Goal: Check status: Check status

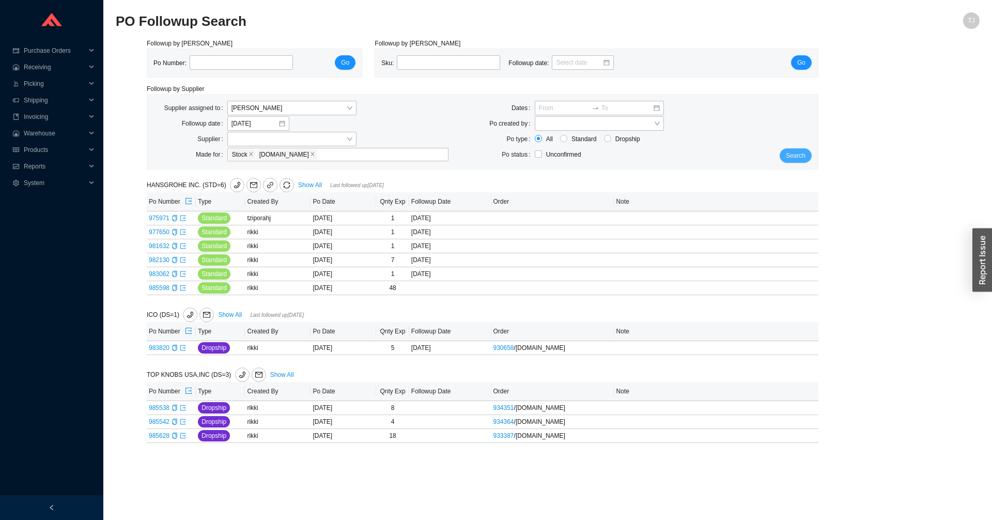
click at [790, 157] on span "Search" at bounding box center [796, 155] width 20 height 10
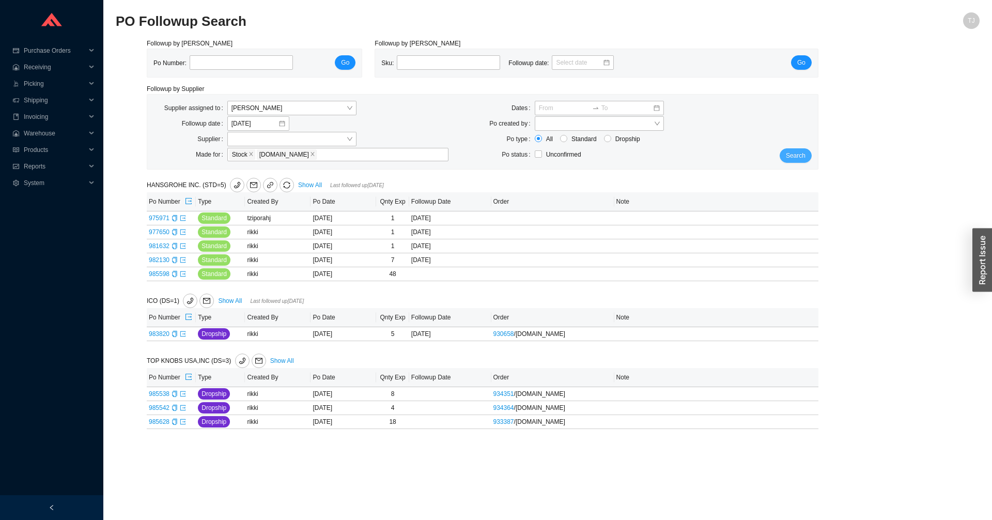
click at [801, 154] on span "Search" at bounding box center [796, 155] width 20 height 10
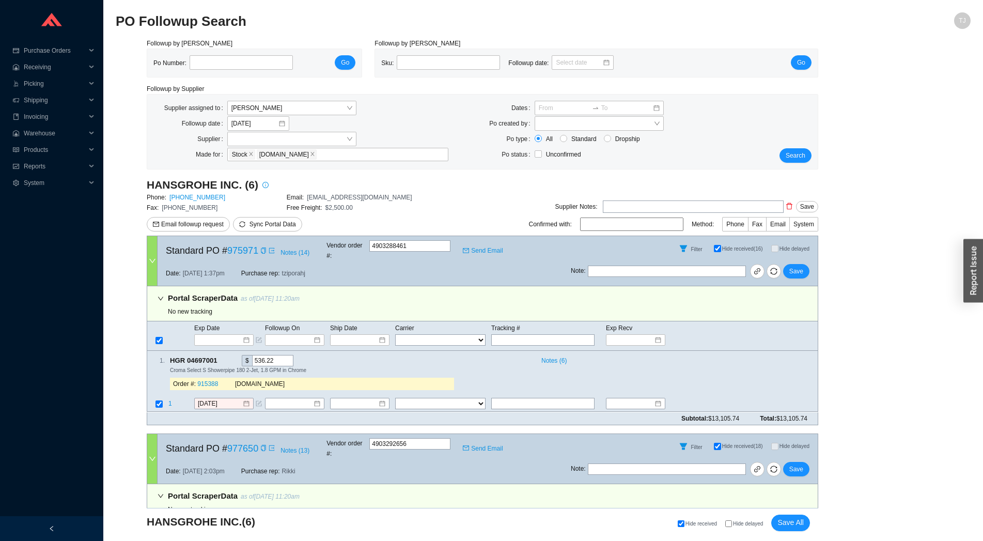
click at [743, 521] on span "Hide delayed" at bounding box center [748, 524] width 30 height 6
click at [732, 521] on input "Hide delayed" at bounding box center [728, 523] width 7 height 7
checkbox input "true"
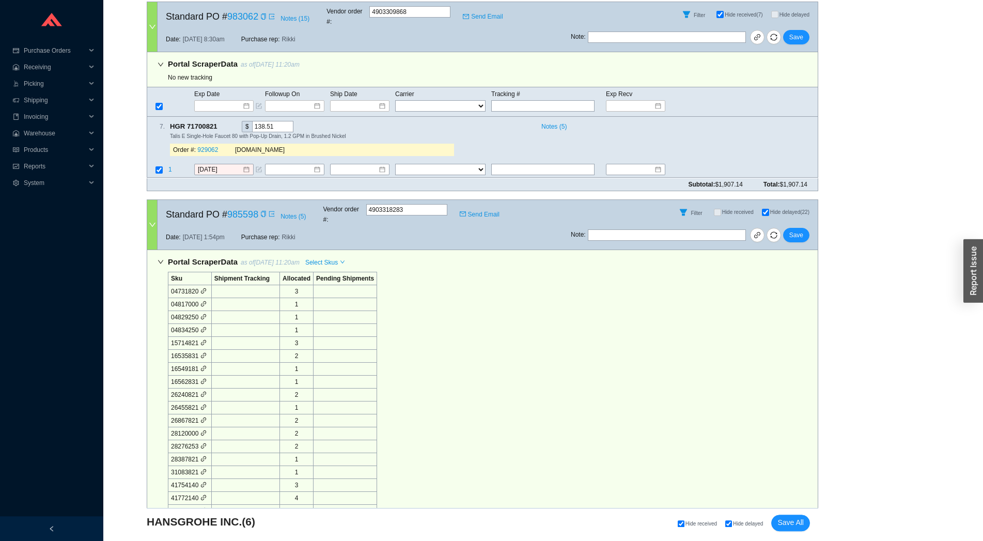
scroll to position [1081, 0]
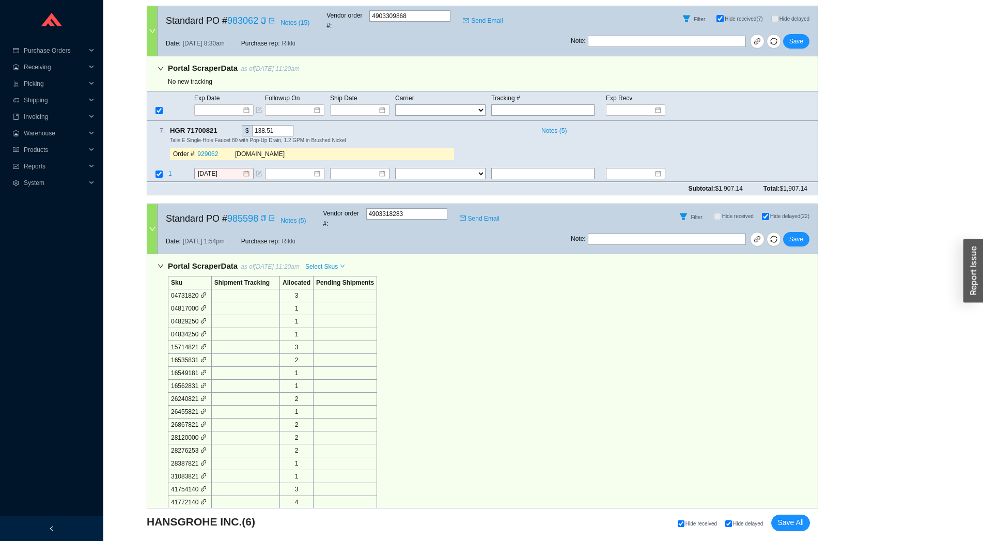
click at [149, 204] on div at bounding box center [152, 229] width 10 height 50
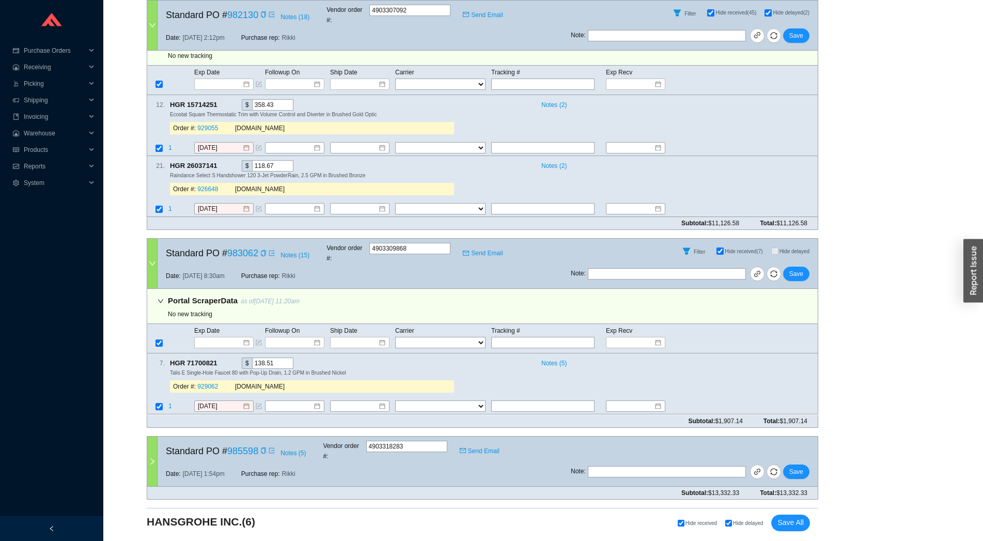
scroll to position [788, 0]
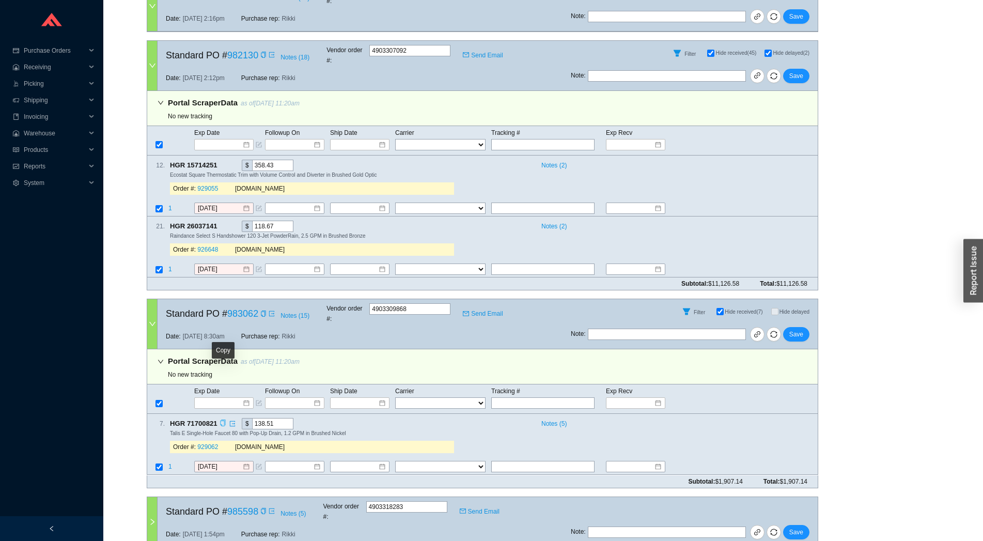
click at [225, 420] on icon "copy" at bounding box center [222, 423] width 5 height 7
click at [171, 463] on span "1" at bounding box center [170, 466] width 4 height 7
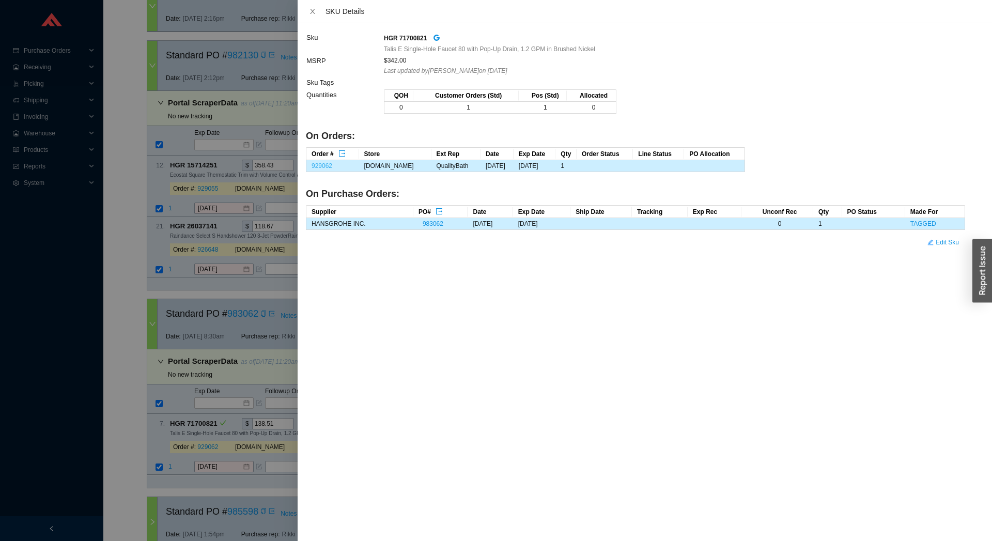
click at [328, 167] on link "929062" at bounding box center [321, 165] width 21 height 7
click at [150, 163] on div at bounding box center [496, 270] width 992 height 541
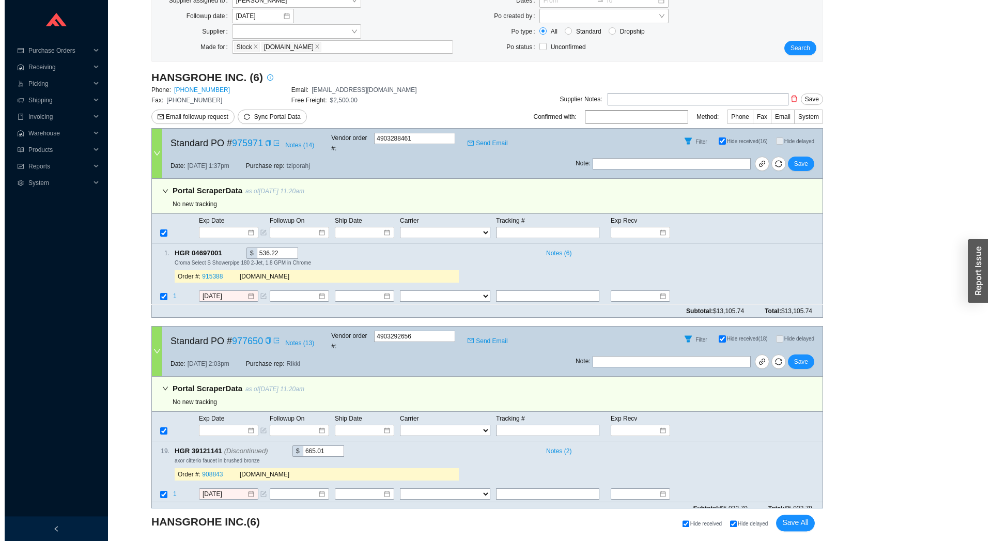
scroll to position [0, 0]
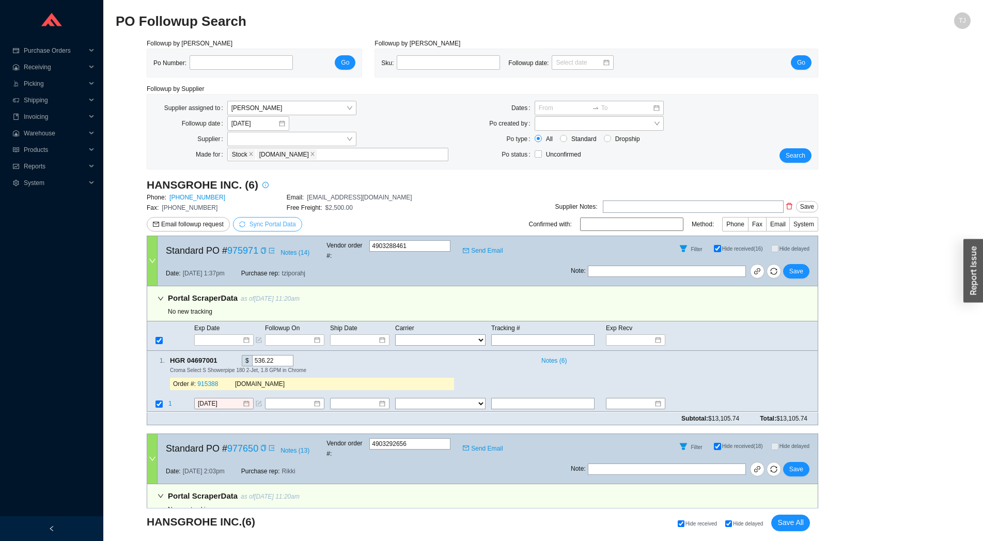
click at [267, 225] on span "Sync Portal Data" at bounding box center [272, 224] width 46 height 7
click at [321, 194] on span "OK" at bounding box center [322, 195] width 9 height 10
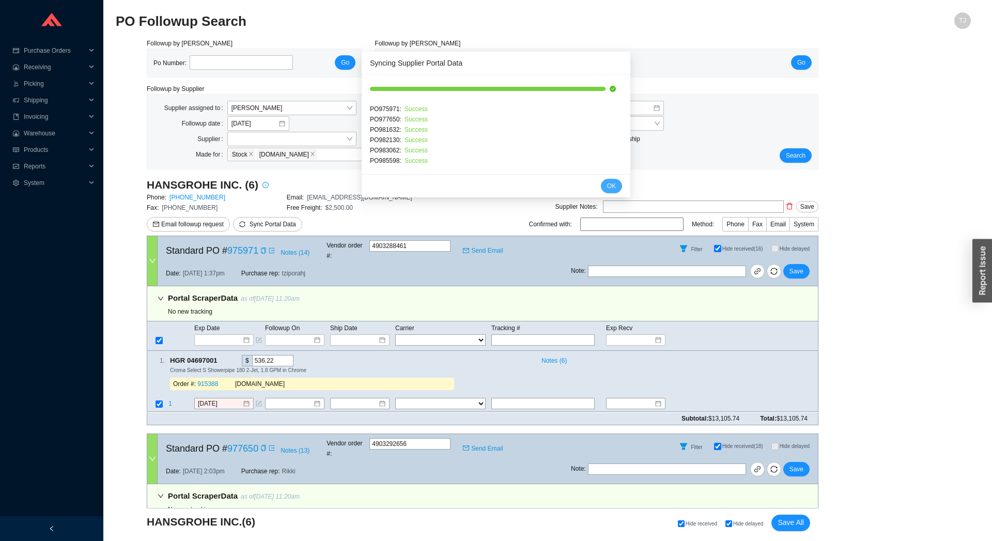
click at [607, 188] on span "OK" at bounding box center [611, 186] width 9 height 10
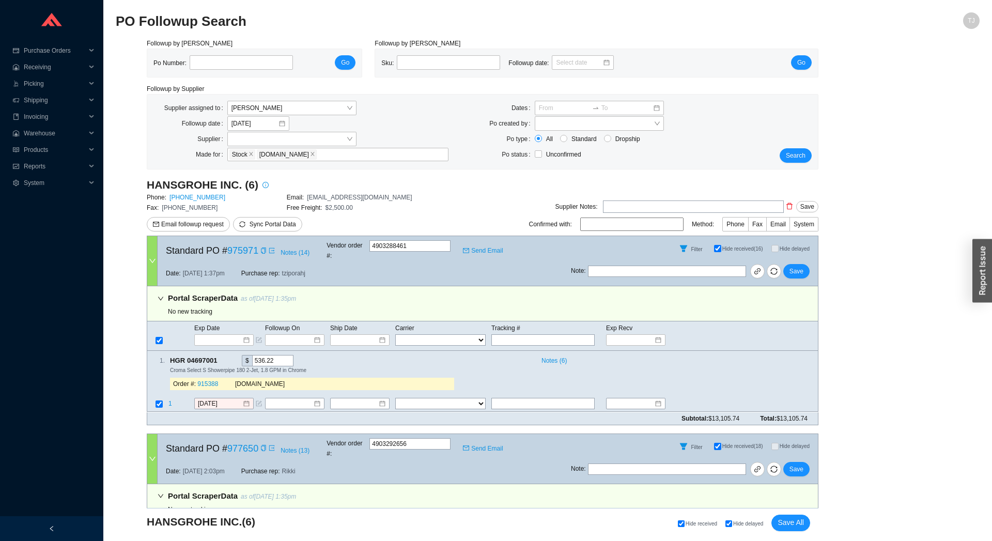
checkbox input "false"
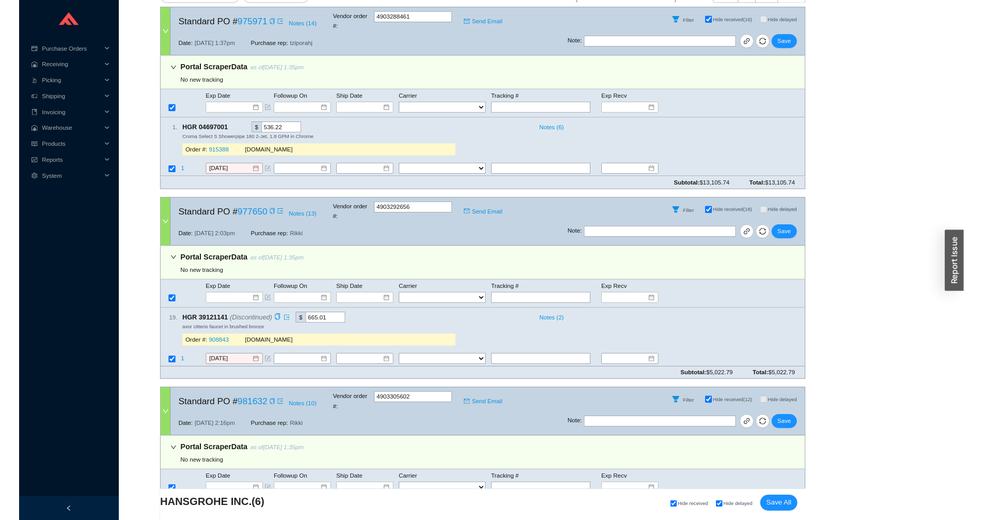
scroll to position [913, 0]
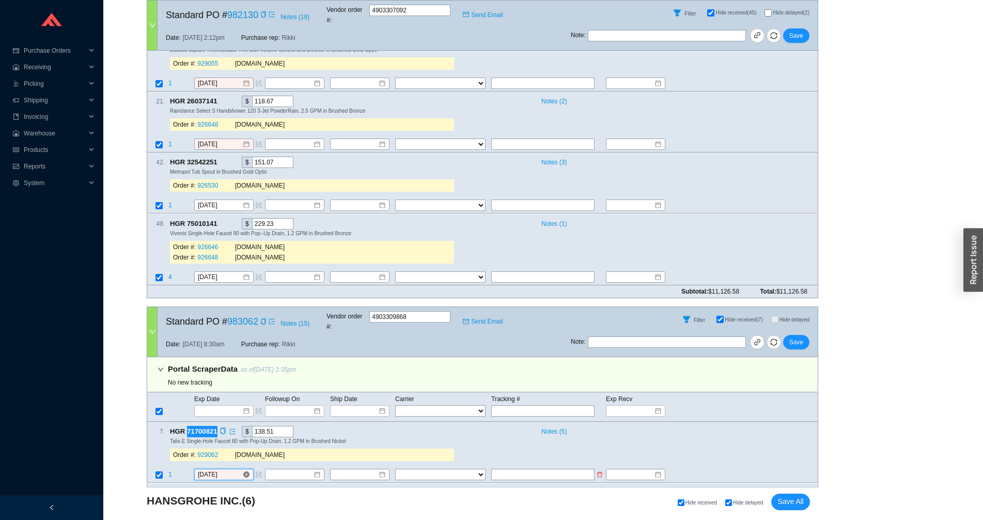
click at [225, 469] on input "8/18/2025" at bounding box center [220, 474] width 44 height 10
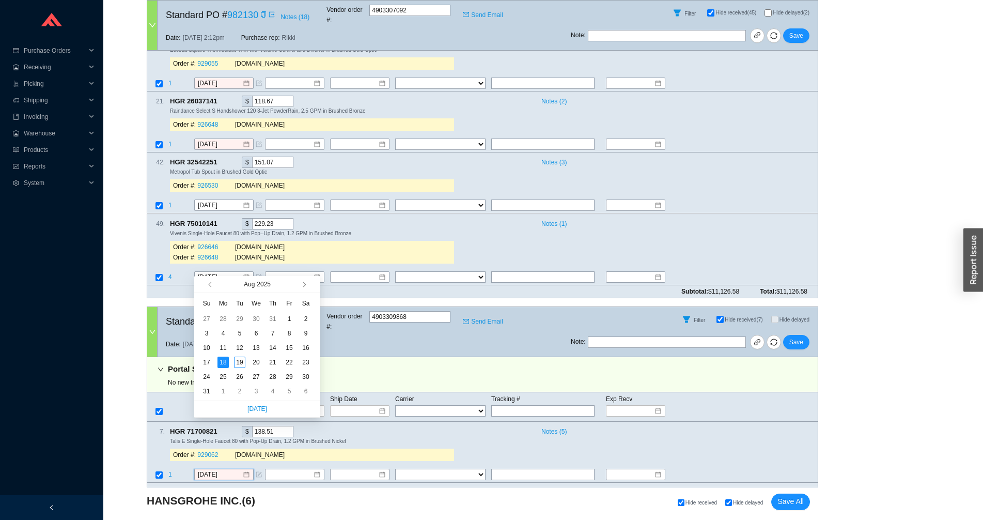
click at [294, 286] on div "Aug 2025" at bounding box center [257, 284] width 82 height 17
click at [309, 286] on span "button" at bounding box center [313, 284] width 10 height 17
drag, startPoint x: 306, startPoint y: 286, endPoint x: 297, endPoint y: 288, distance: 8.7
click at [305, 286] on button "button" at bounding box center [304, 284] width 10 height 17
click at [258, 393] on div "8" at bounding box center [255, 390] width 11 height 11
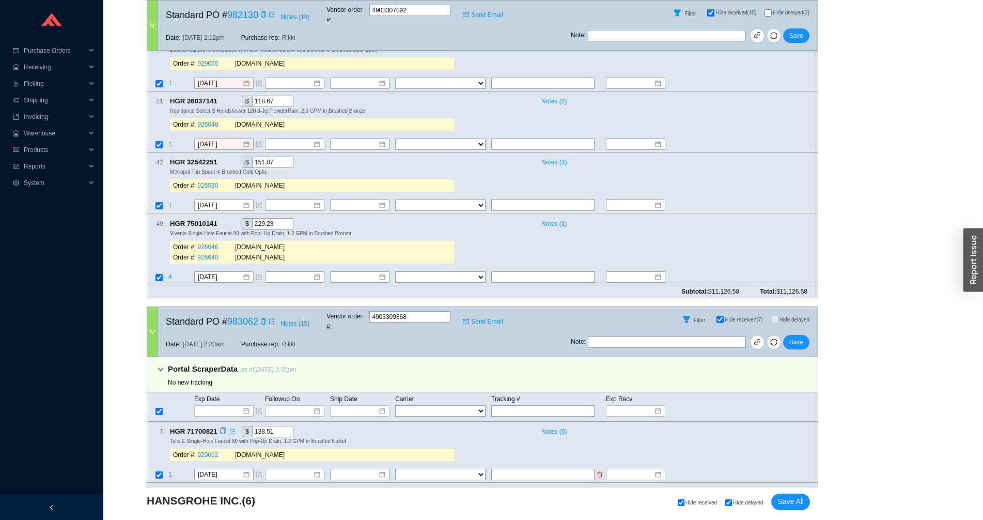
click at [233, 468] on td "10/8/2025" at bounding box center [229, 475] width 71 height 14
click at [232, 469] on input "10/8/2025" at bounding box center [220, 474] width 44 height 10
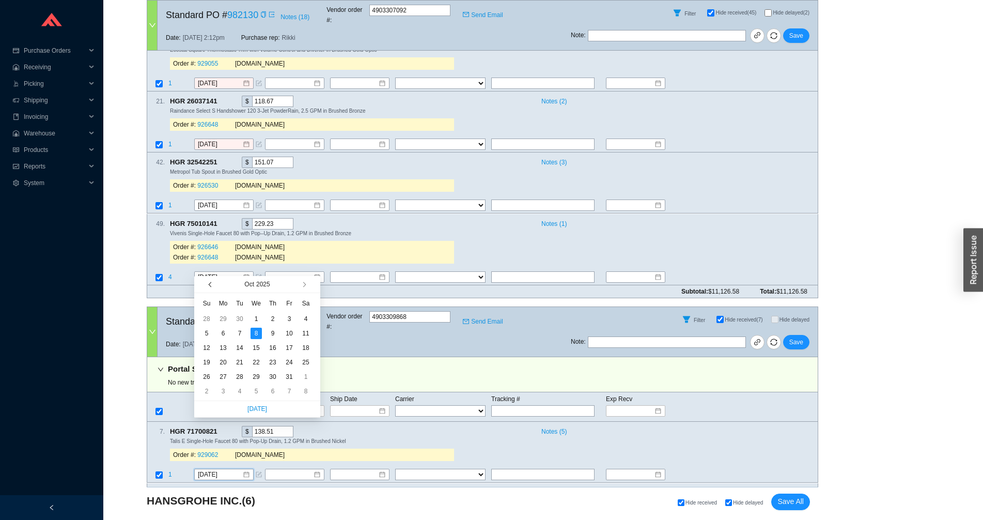
click at [211, 284] on span "button" at bounding box center [211, 283] width 5 height 5
type input "9/9/2025"
click at [238, 333] on div "9" at bounding box center [239, 332] width 11 height 11
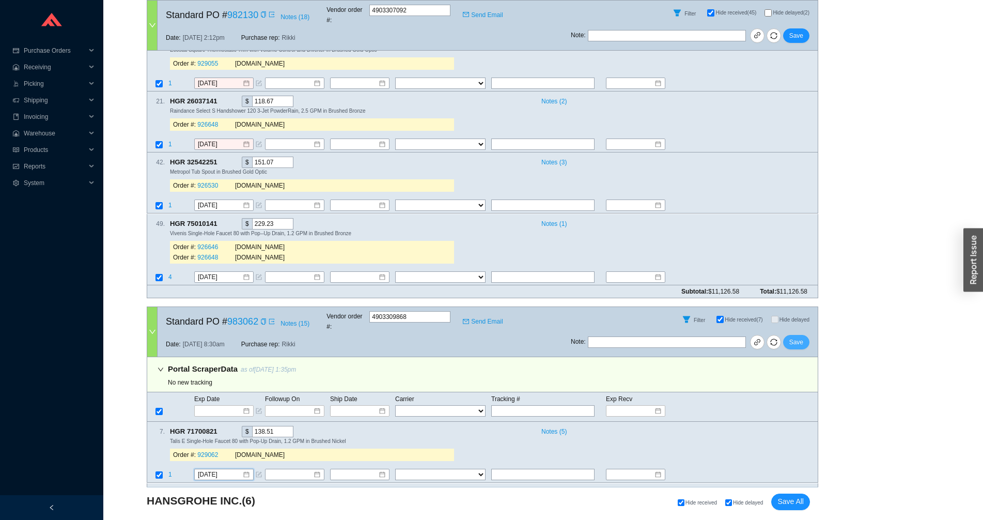
click at [799, 337] on span "Save" at bounding box center [796, 342] width 14 height 10
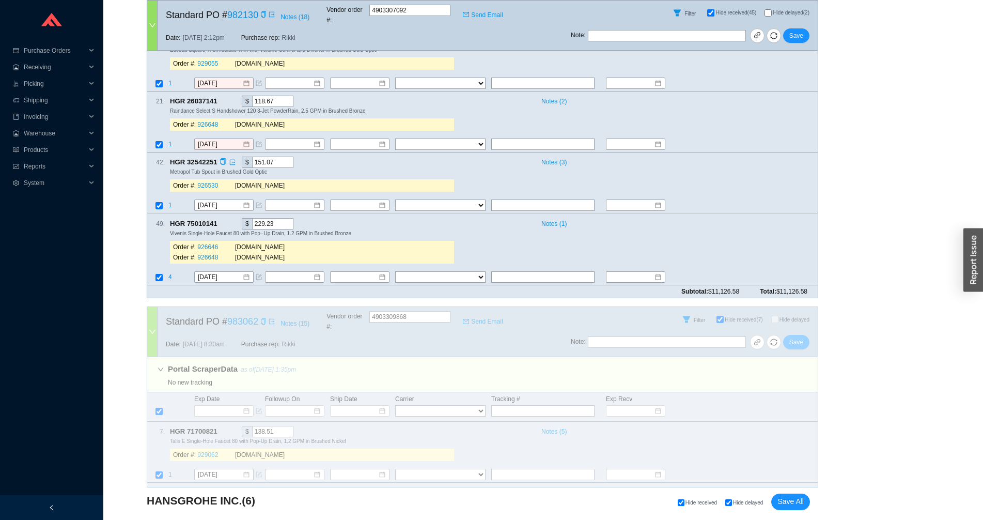
scroll to position [755, 0]
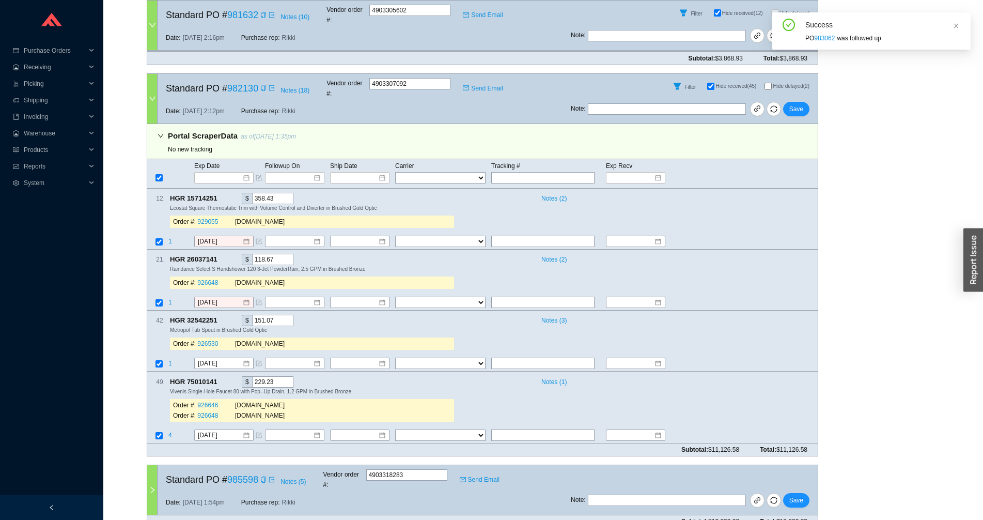
checkbox input "true"
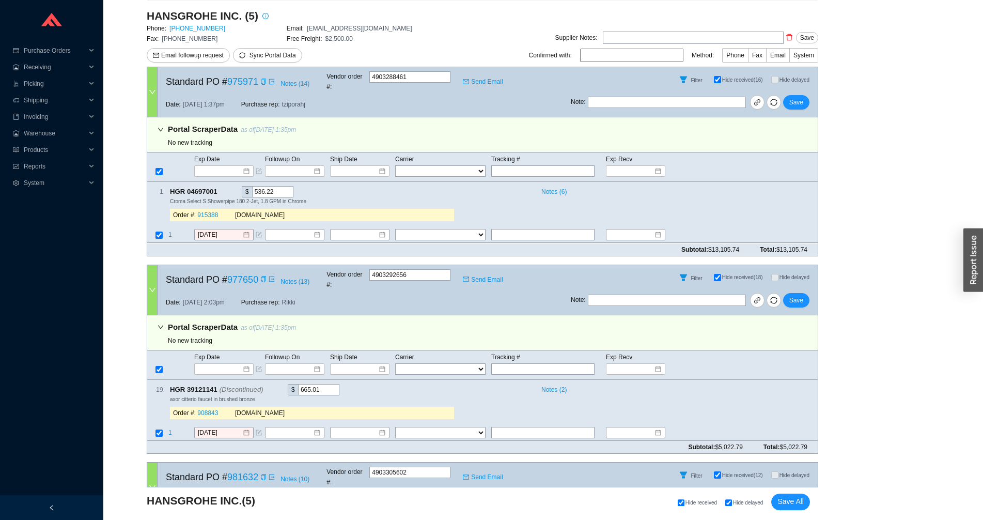
scroll to position [165, 0]
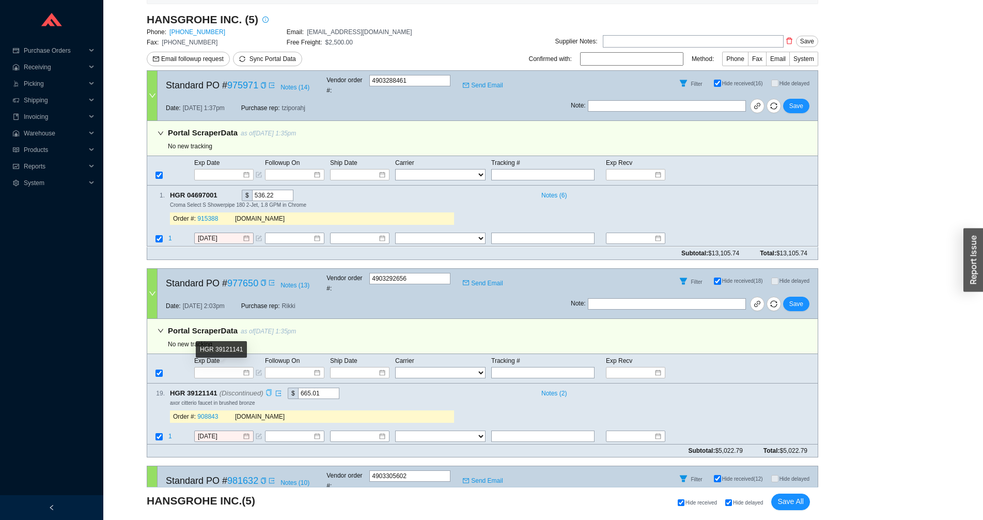
click at [266, 389] on icon "copy" at bounding box center [268, 392] width 5 height 7
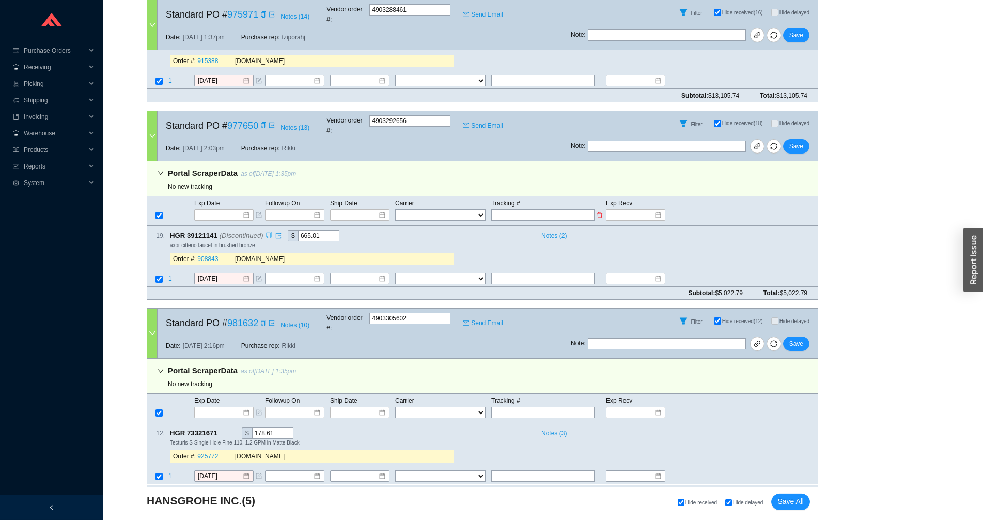
scroll to position [394, 0]
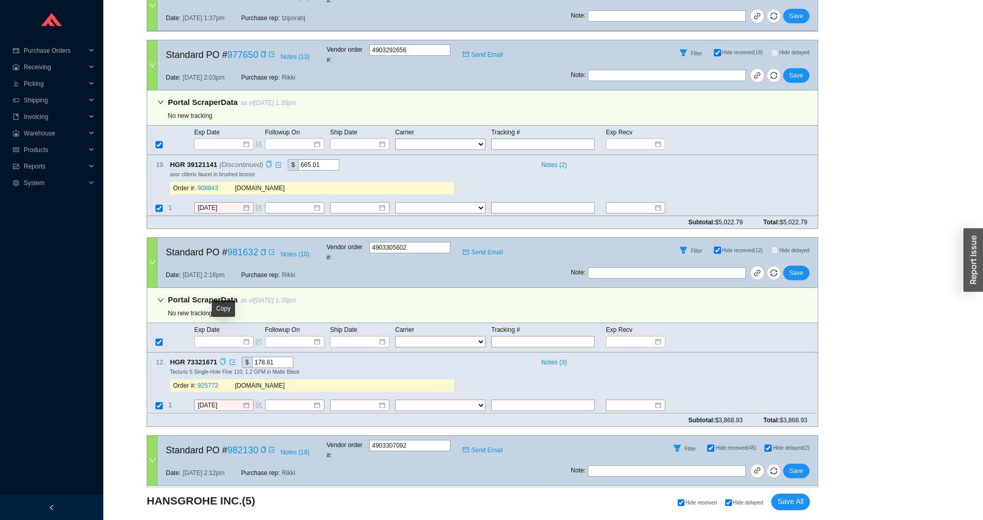
click at [222, 358] on icon "copy" at bounding box center [223, 361] width 7 height 7
click at [168, 399] on td "1" at bounding box center [181, 406] width 26 height 14
click at [169, 402] on span "1" at bounding box center [170, 405] width 4 height 7
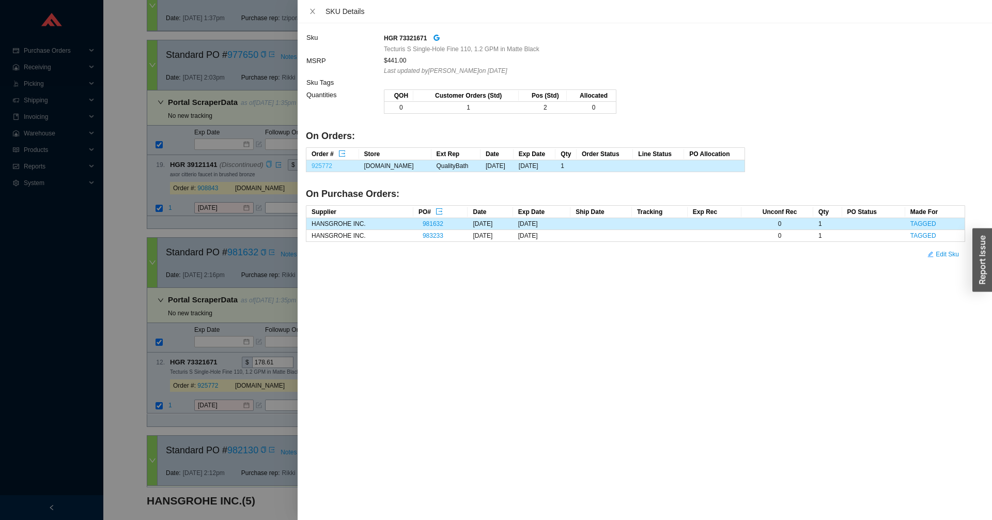
click at [319, 163] on link "925772" at bounding box center [321, 165] width 21 height 7
click at [123, 80] on div at bounding box center [496, 260] width 992 height 520
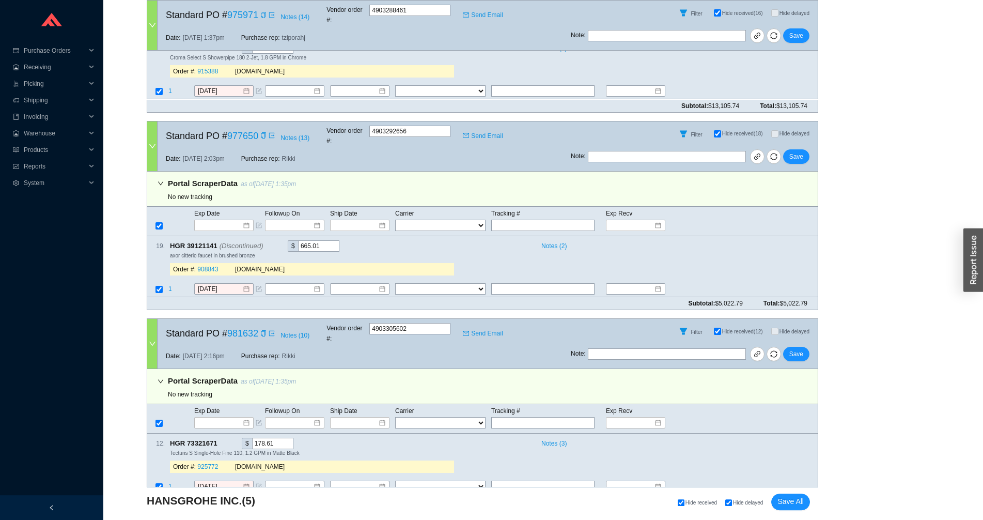
scroll to position [165, 0]
